Goal: Task Accomplishment & Management: Use online tool/utility

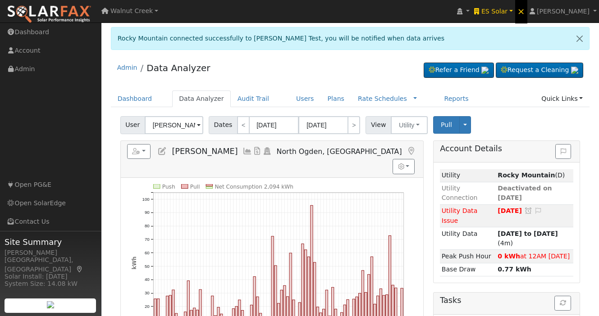
click at [525, 11] on span "×" at bounding box center [521, 11] width 8 height 11
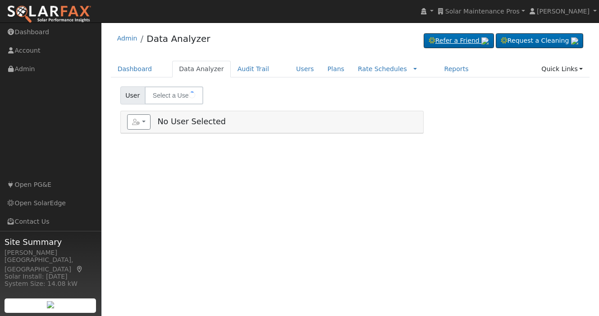
type input "Solar Maintenance Pros"
type input "Brayden Macfarlane Test"
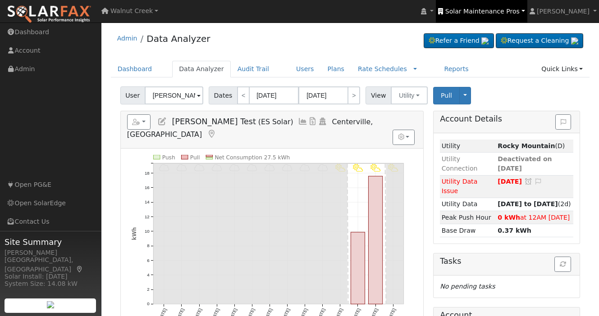
click at [511, 13] on span "Solar Maintenance Pros" at bounding box center [482, 11] width 74 height 7
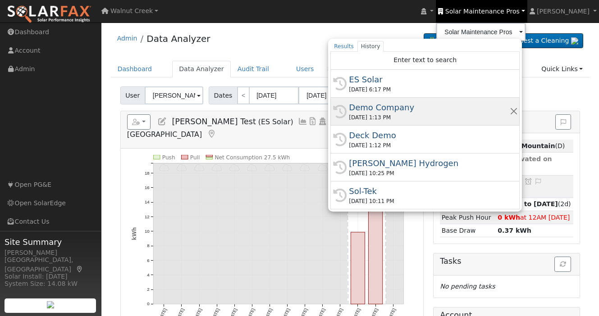
click at [466, 112] on div "Demo Company" at bounding box center [429, 107] width 160 height 12
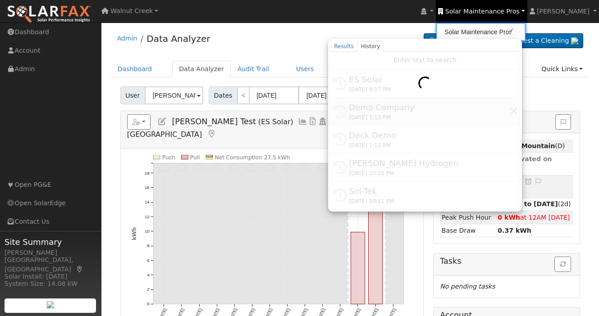
type input "Demo Company"
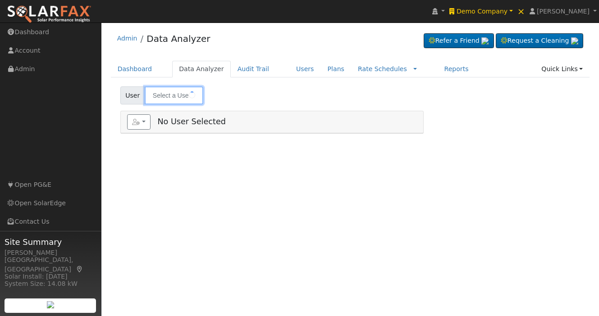
type input "Brayden Macfarlane Test"
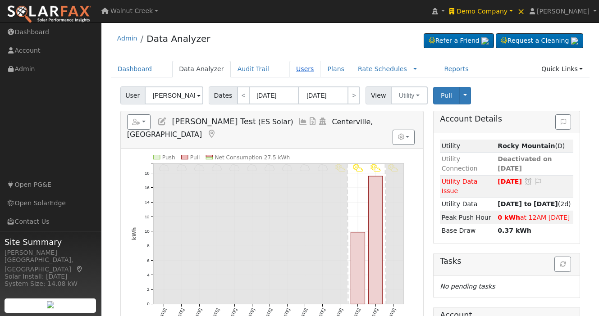
click at [289, 69] on link "Users" at bounding box center [305, 69] width 32 height 17
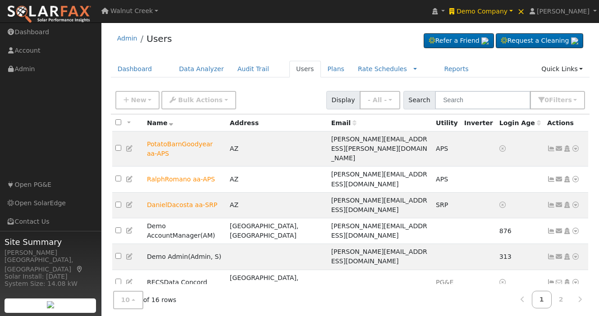
scroll to position [46, 0]
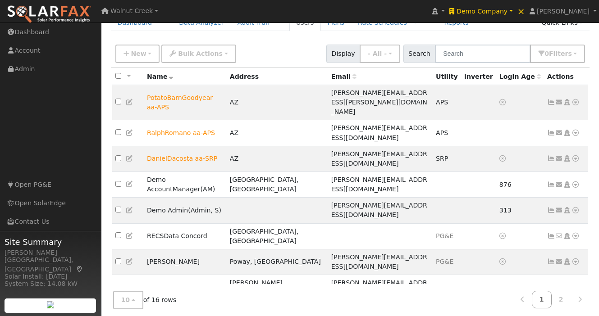
click at [493, 289] on link "Import From CSV" at bounding box center [480, 295] width 66 height 13
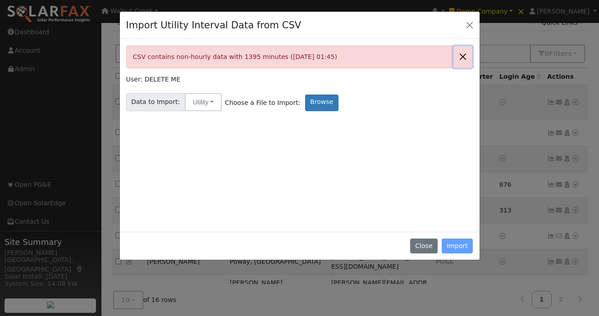
click at [461, 55] on button "Close" at bounding box center [462, 57] width 19 height 22
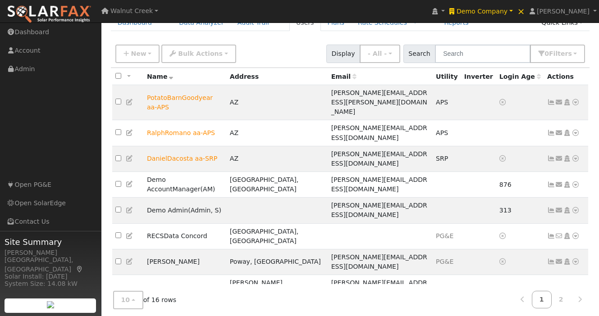
scroll to position [0, 0]
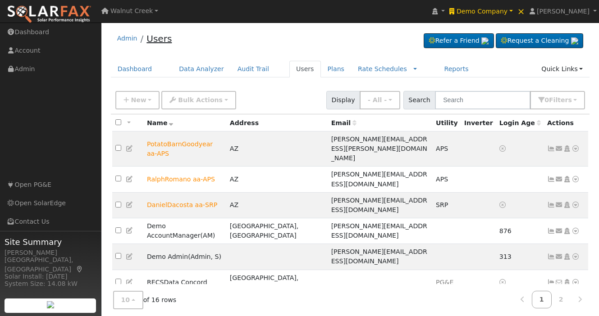
click at [155, 40] on link "Users" at bounding box center [158, 38] width 25 height 11
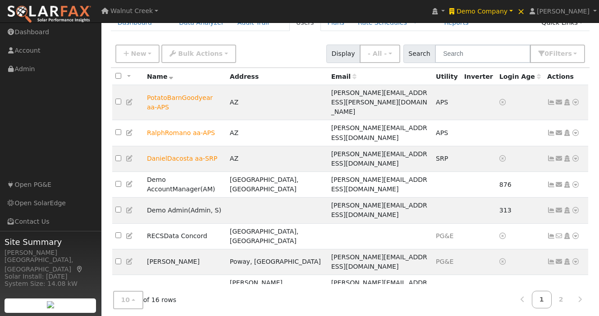
click at [493, 289] on link "Import From CSV" at bounding box center [480, 295] width 66 height 13
